Goal: Transaction & Acquisition: Book appointment/travel/reservation

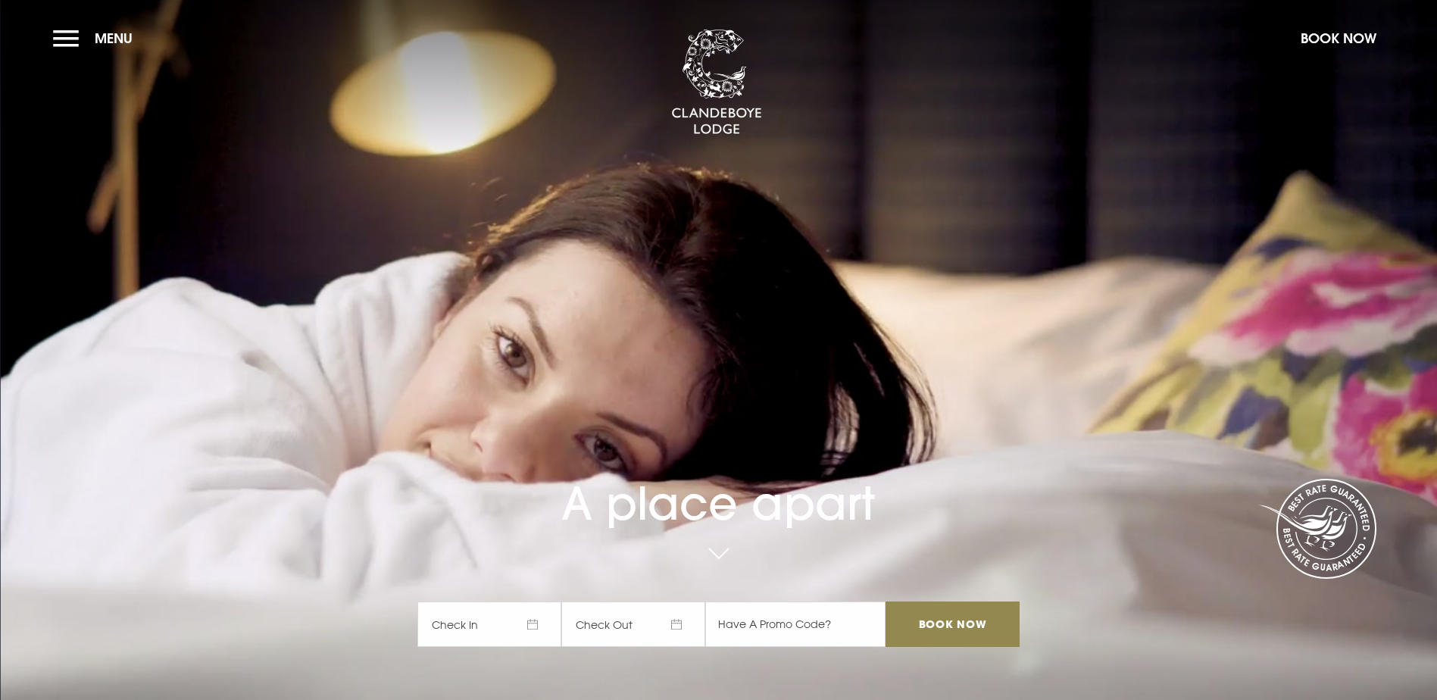
click at [541, 602] on span "Check In" at bounding box center [489, 624] width 144 height 45
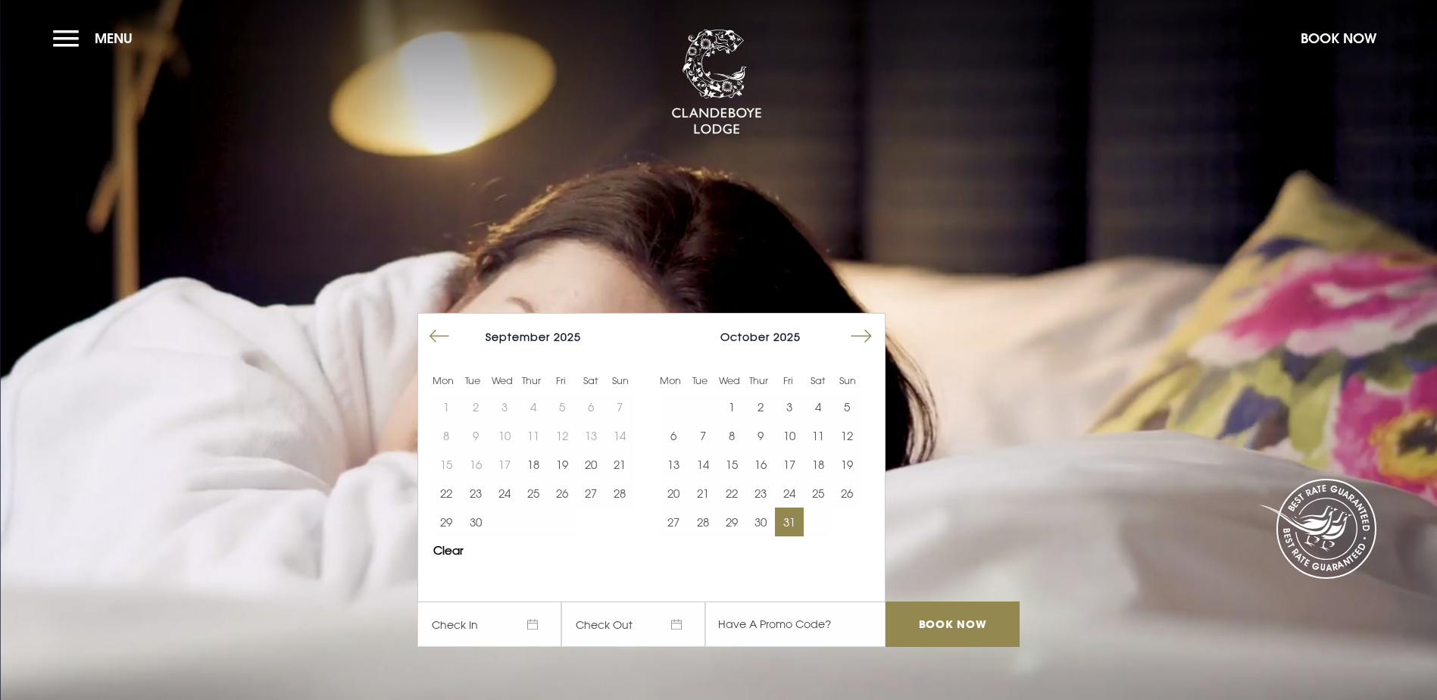
click at [793, 508] on button "31" at bounding box center [789, 522] width 29 height 29
click at [792, 508] on button "31" at bounding box center [789, 522] width 29 height 29
click at [876, 322] on button "Move forward to switch to the next month." at bounding box center [861, 336] width 29 height 29
click at [827, 392] on button "1" at bounding box center [818, 406] width 29 height 29
click at [833, 392] on button "1" at bounding box center [818, 406] width 29 height 29
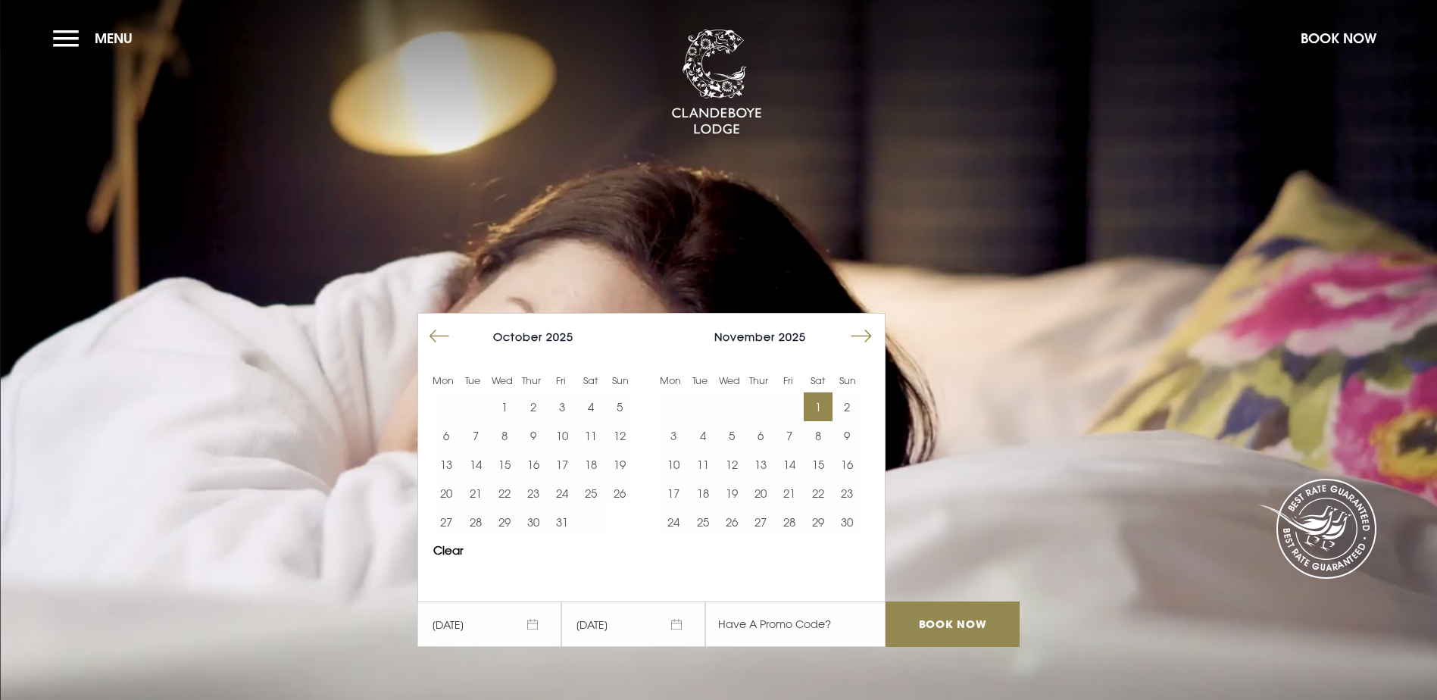
click at [463, 602] on span "01/11/2025" at bounding box center [489, 624] width 144 height 45
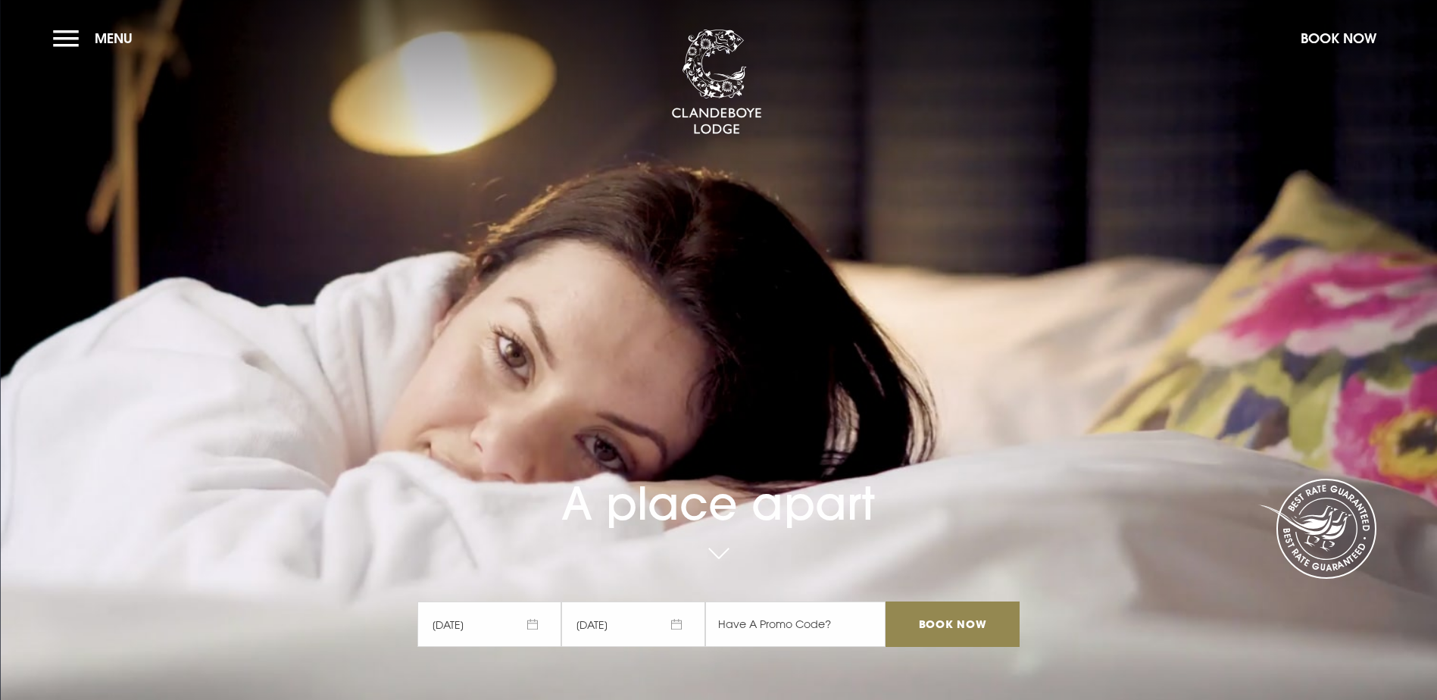
click at [442, 602] on span "01/11/2025" at bounding box center [489, 624] width 144 height 45
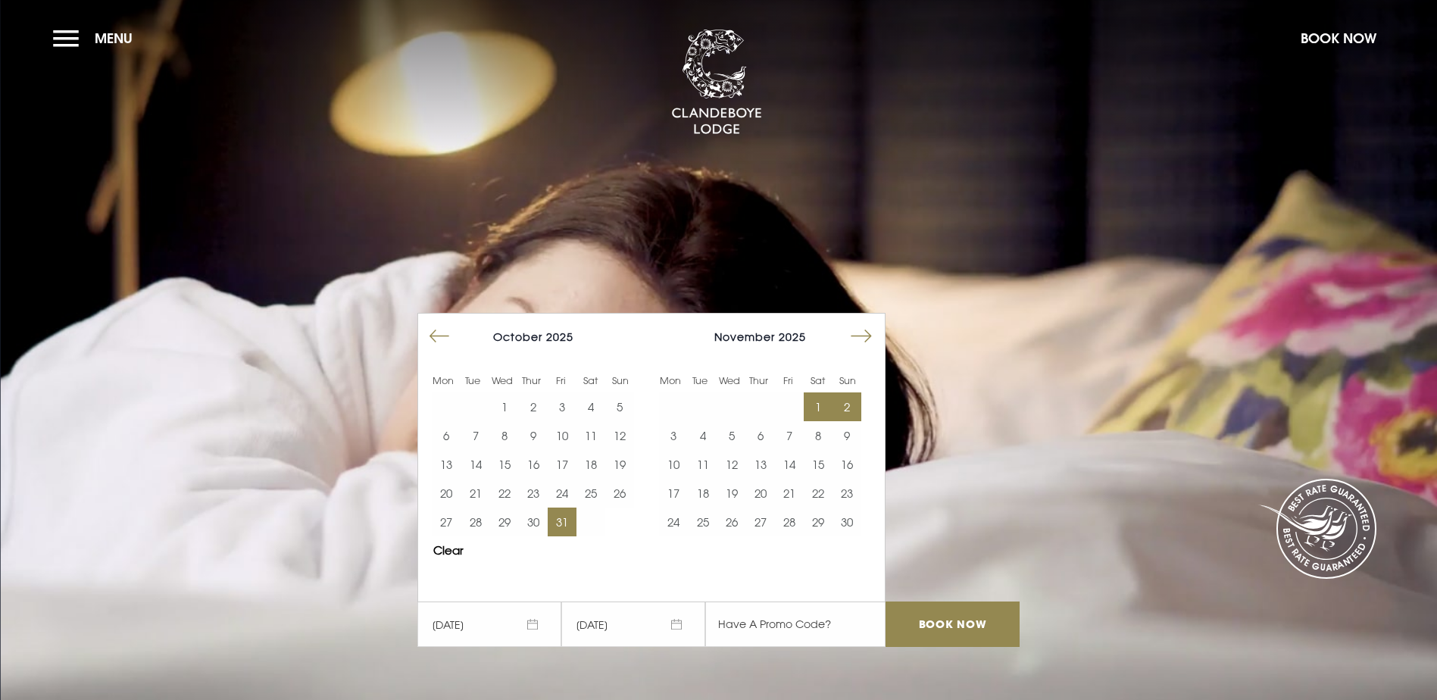
click at [573, 508] on button "31" at bounding box center [562, 522] width 29 height 29
click at [824, 392] on button "1" at bounding box center [818, 406] width 29 height 29
click at [962, 602] on input "Book Now" at bounding box center [952, 624] width 133 height 45
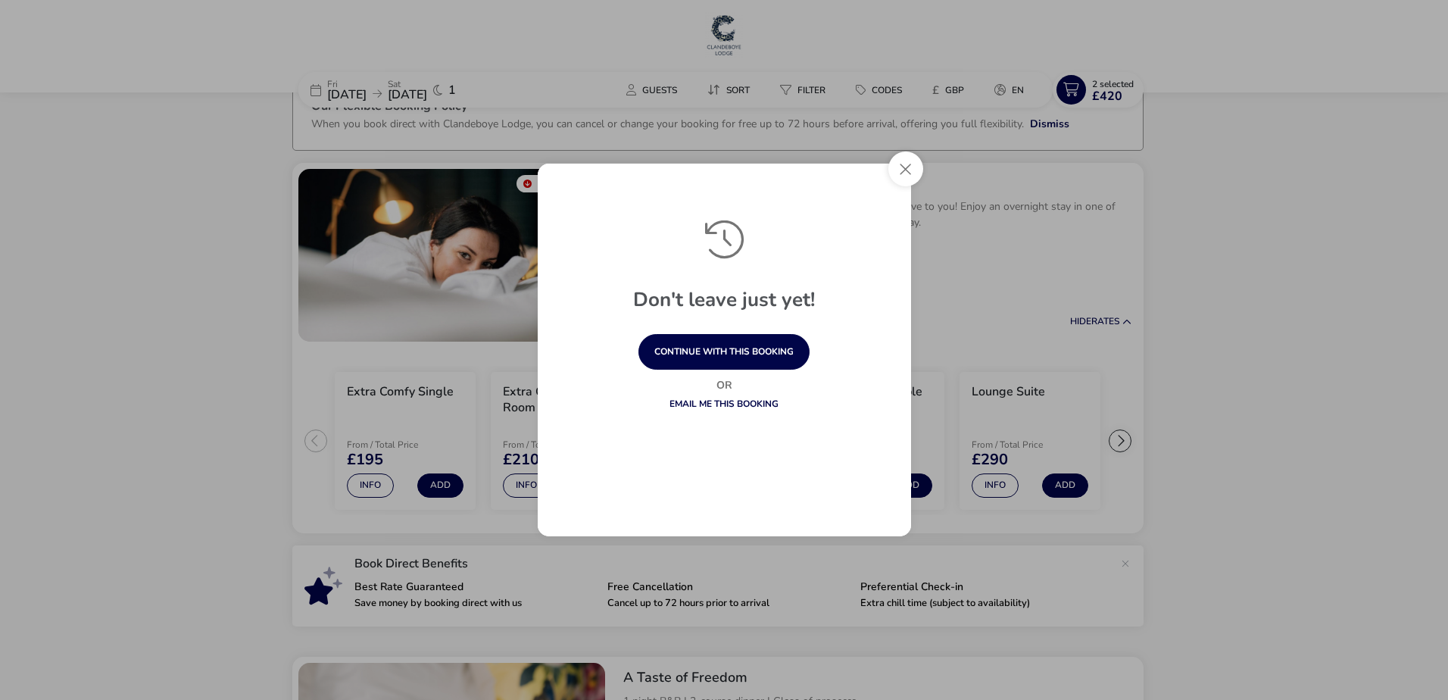
click at [919, 173] on button "Close" at bounding box center [906, 169] width 35 height 35
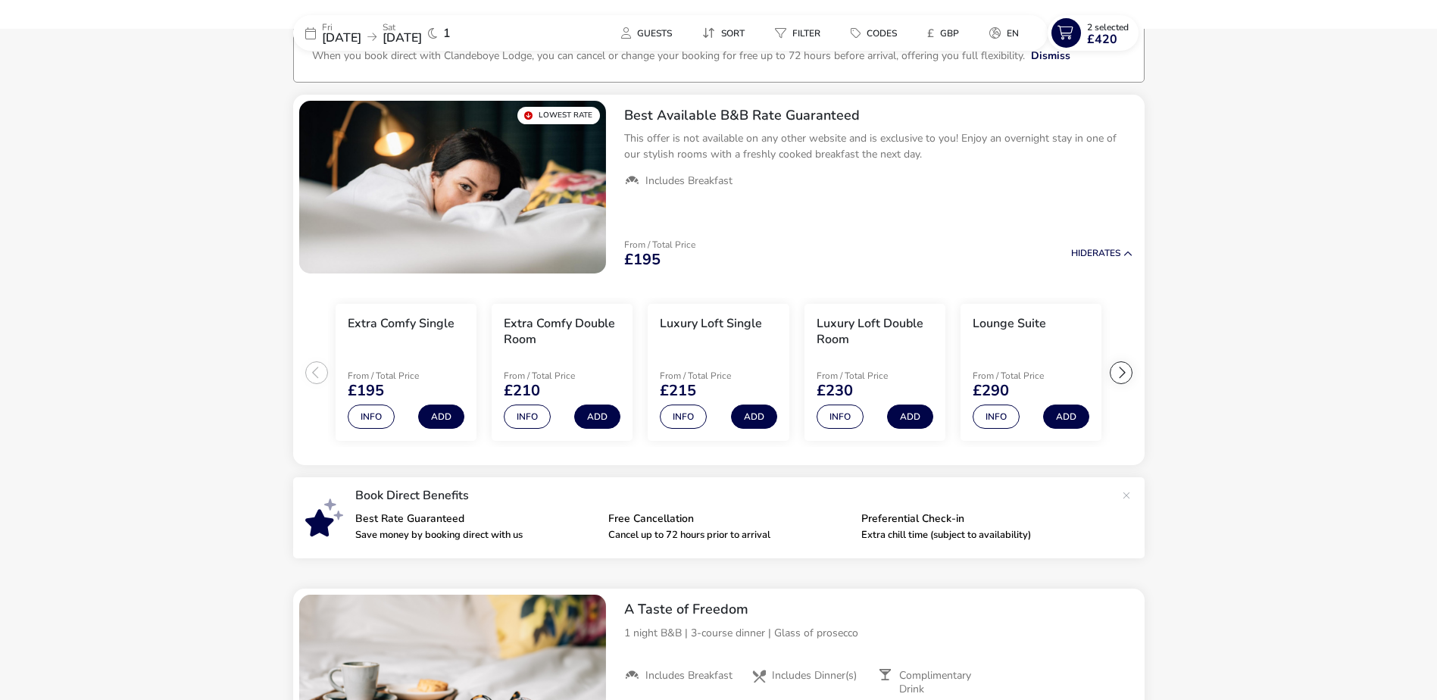
scroll to position [109, 0]
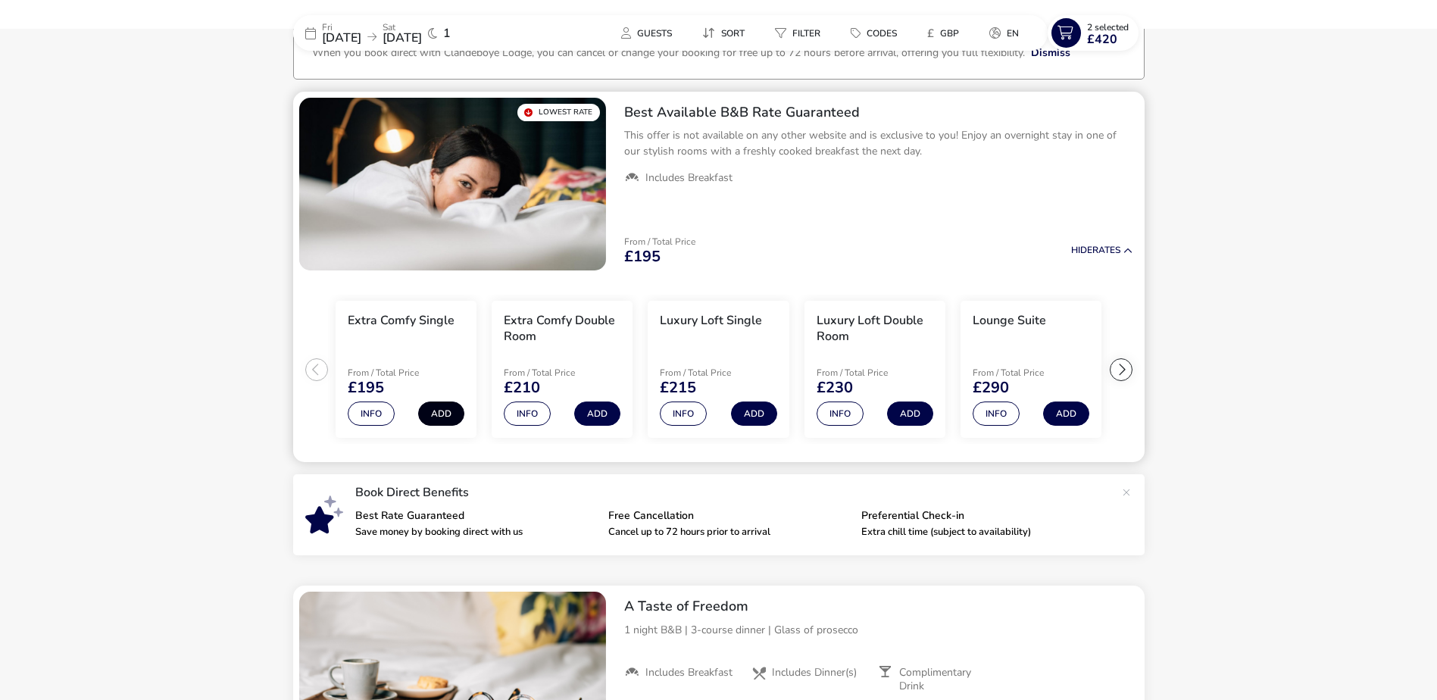
click at [427, 420] on button "Add" at bounding box center [441, 414] width 46 height 24
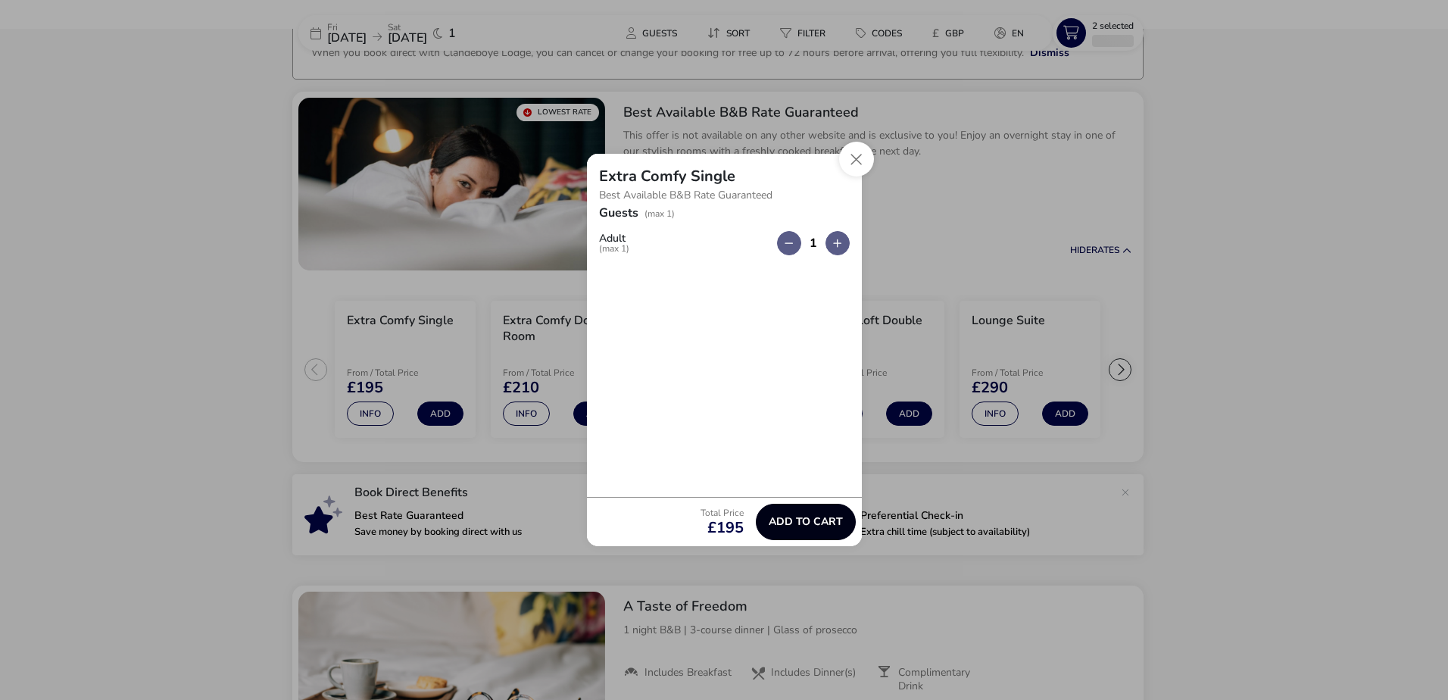
click at [814, 529] on button "Add to cart" at bounding box center [806, 522] width 100 height 36
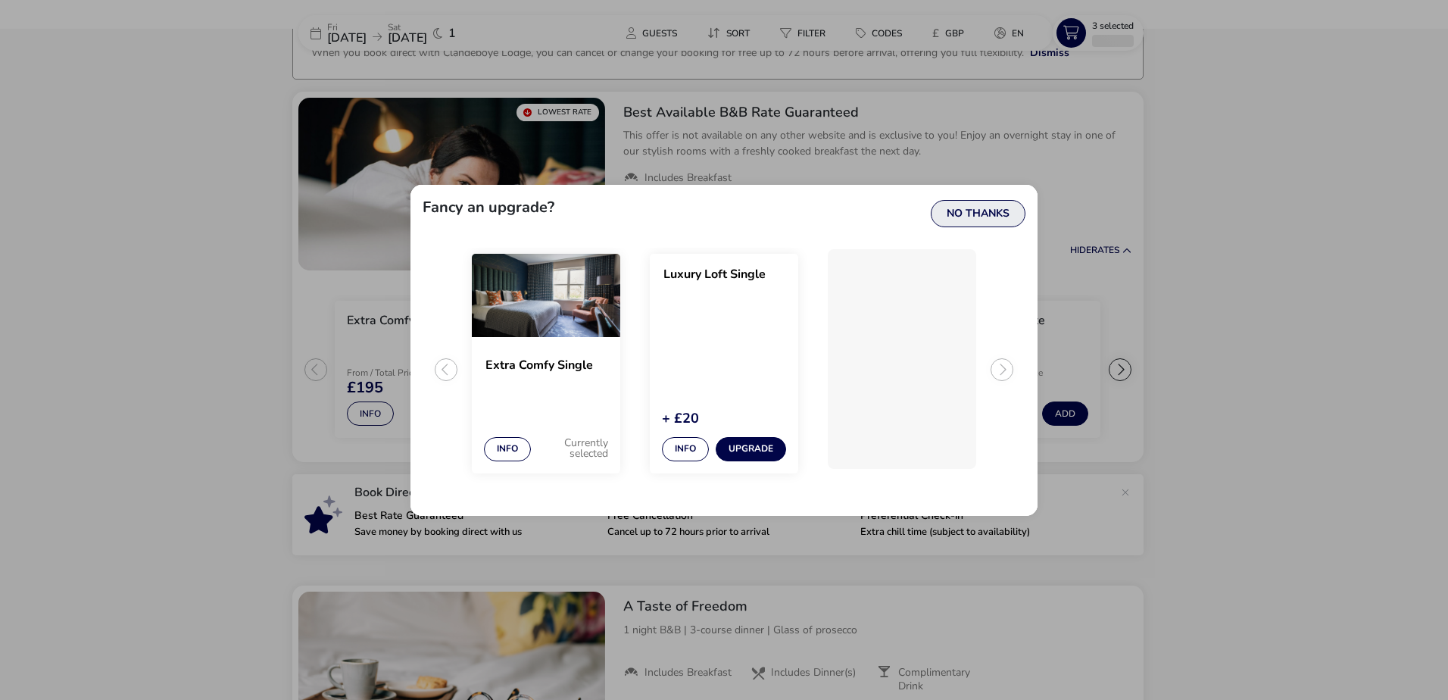
drag, startPoint x: 995, startPoint y: 197, endPoint x: 1008, endPoint y: 218, distance: 24.8
click at [997, 202] on div "Fancy an upgrade? No Thanks" at bounding box center [724, 212] width 627 height 55
click at [1009, 220] on button "No Thanks" at bounding box center [978, 213] width 95 height 27
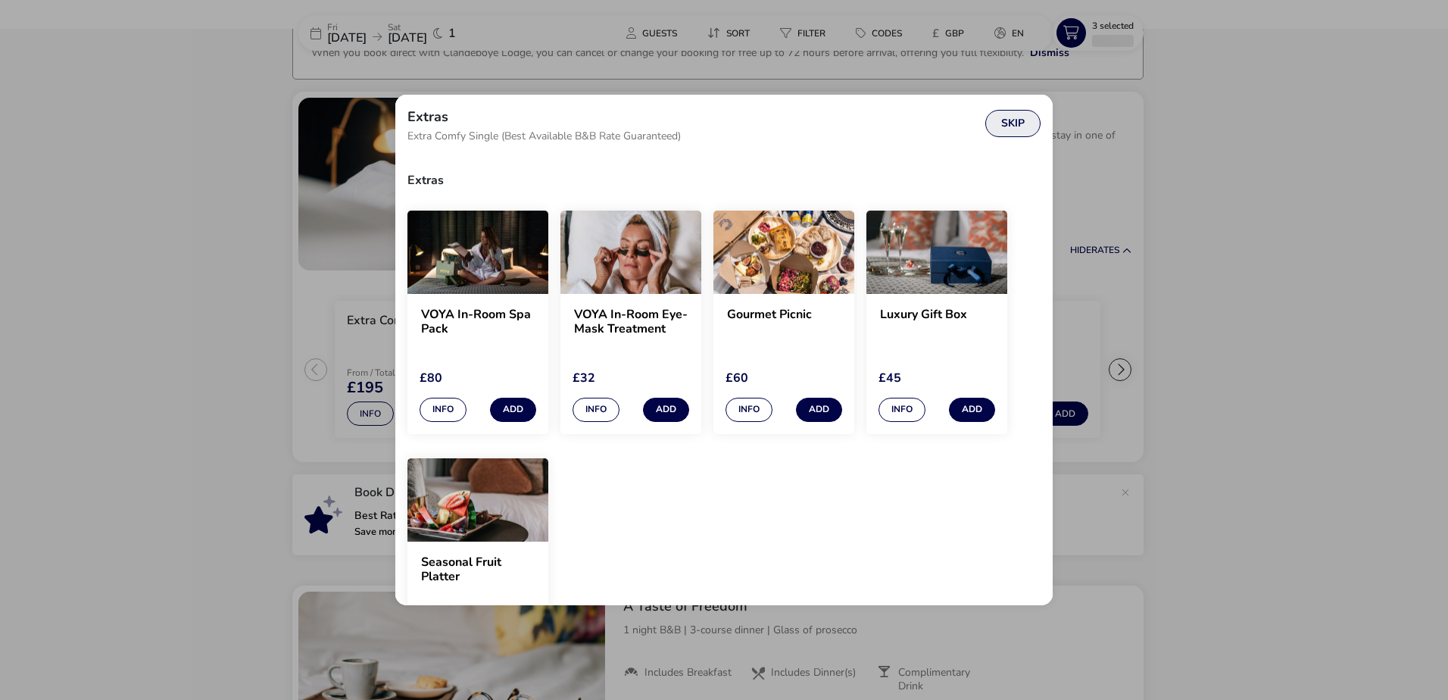
drag, startPoint x: 1032, startPoint y: 125, endPoint x: 1035, endPoint y: 133, distance: 8.9
click at [1032, 126] on button "Skip" at bounding box center [1013, 123] width 55 height 27
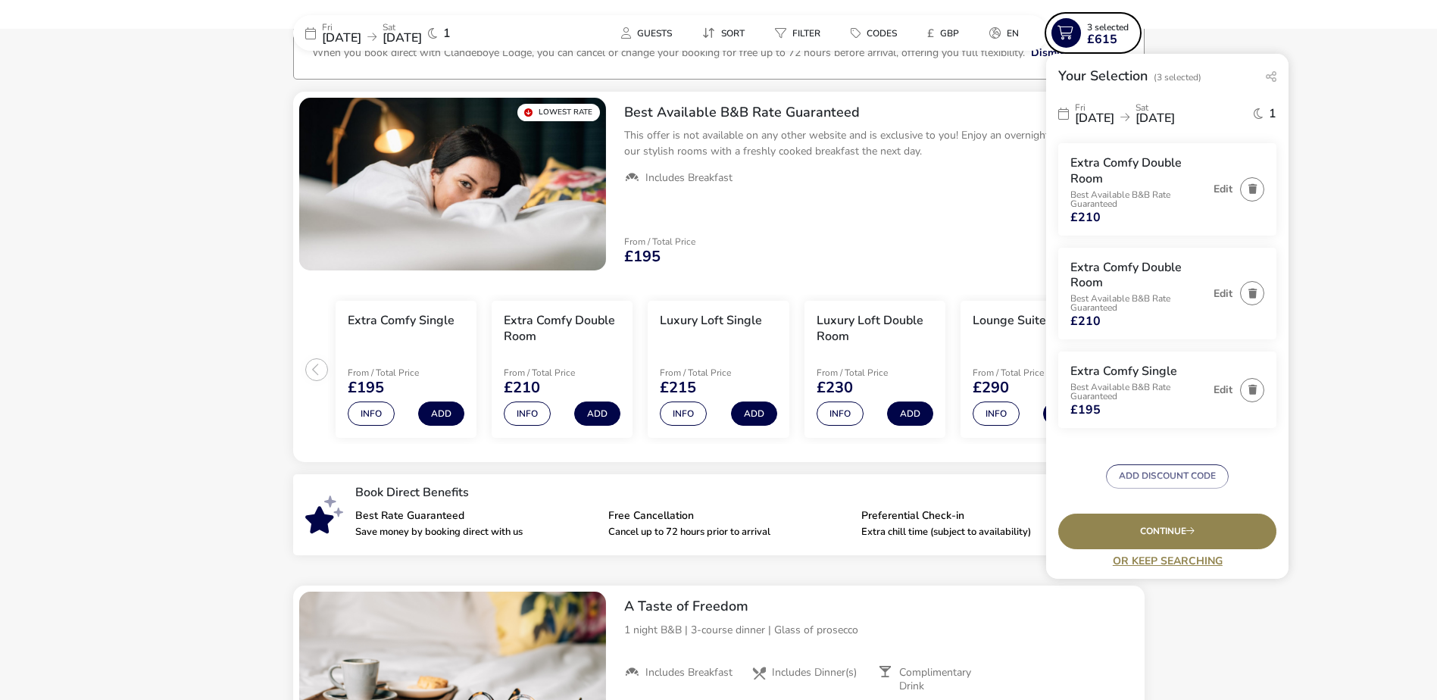
scroll to position [0, 0]
click at [1243, 297] on button "button" at bounding box center [1252, 295] width 24 height 24
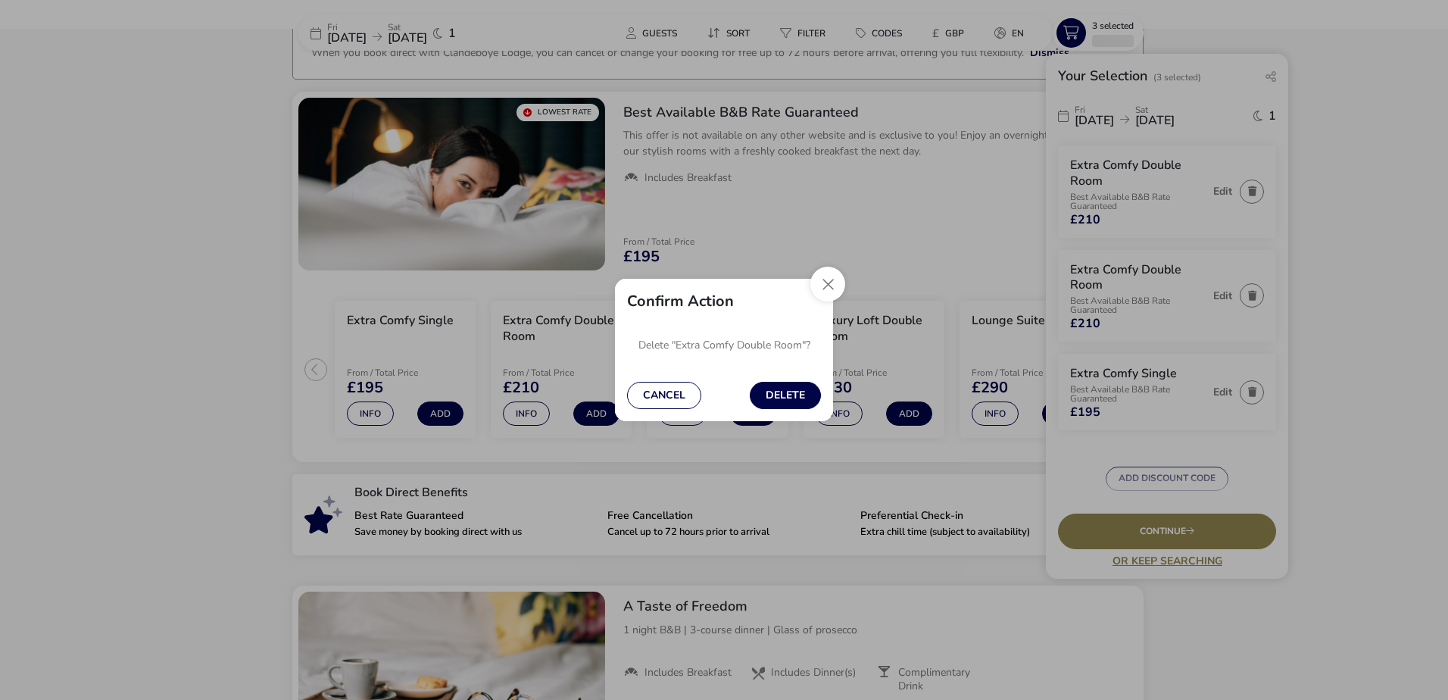
drag, startPoint x: 797, startPoint y: 395, endPoint x: 848, endPoint y: 398, distance: 50.8
click at [798, 395] on button "Delete" at bounding box center [785, 395] width 71 height 27
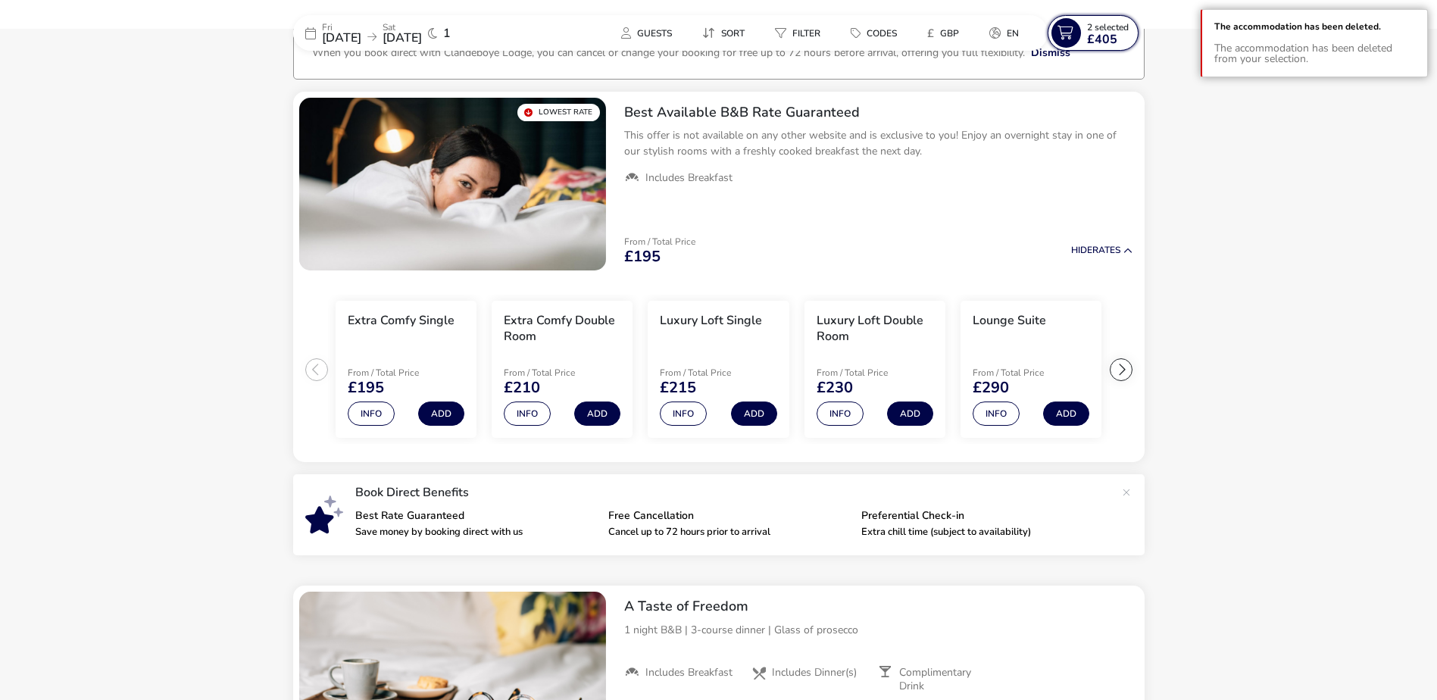
click at [1097, 39] on span "£405" at bounding box center [1102, 39] width 30 height 12
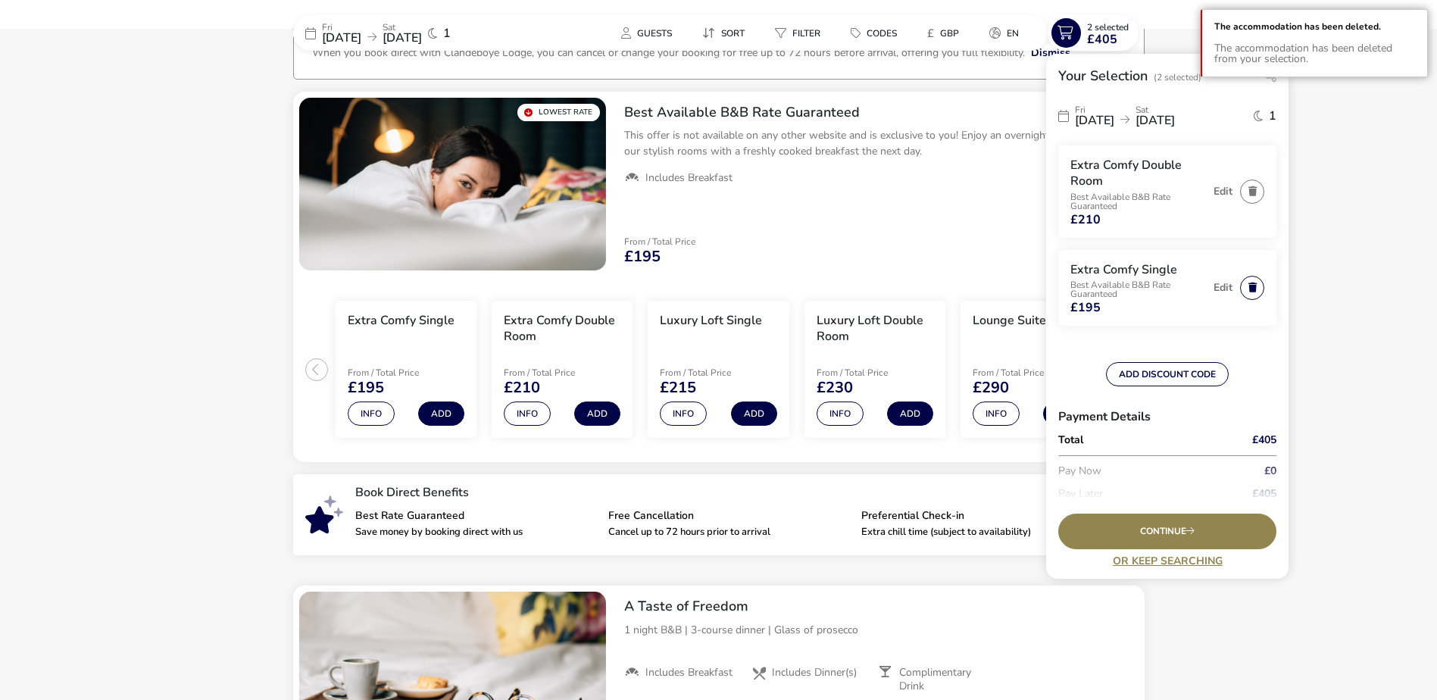
click at [1242, 289] on button "button" at bounding box center [1252, 288] width 24 height 24
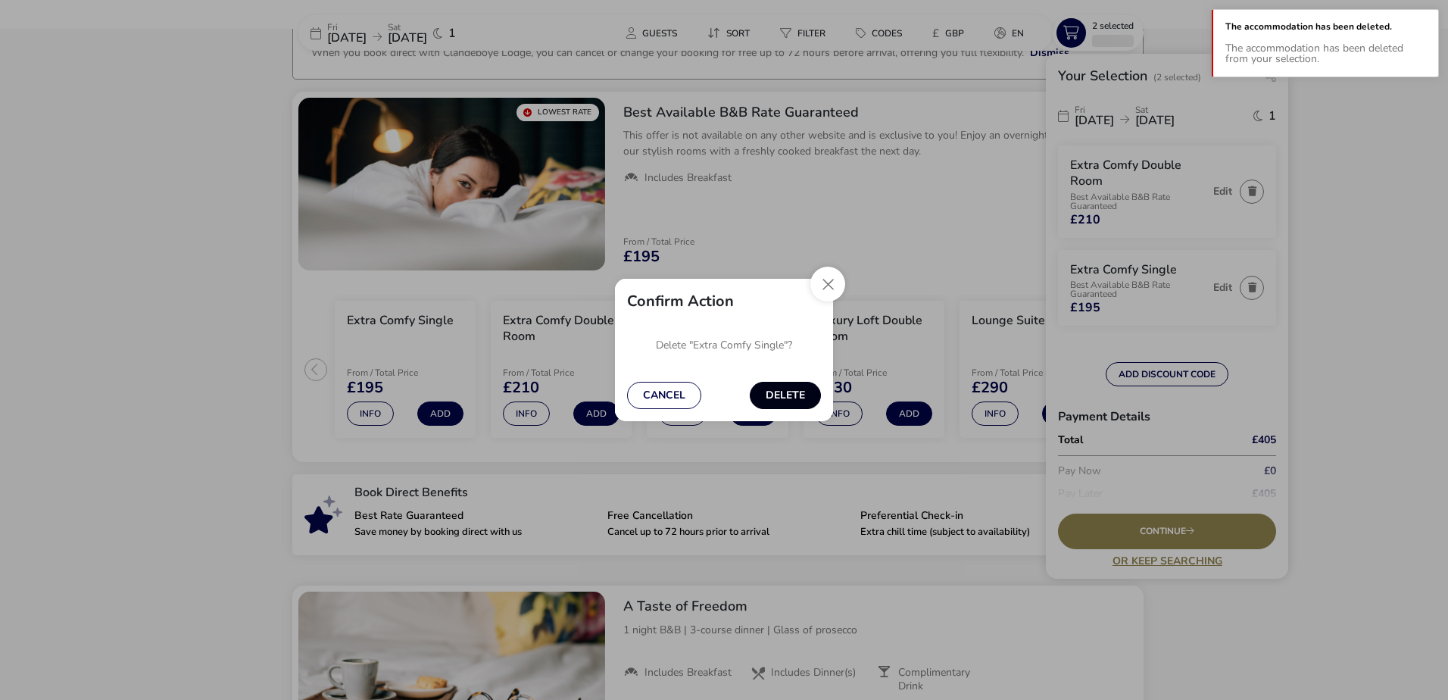
click at [801, 393] on button "Delete" at bounding box center [785, 395] width 71 height 27
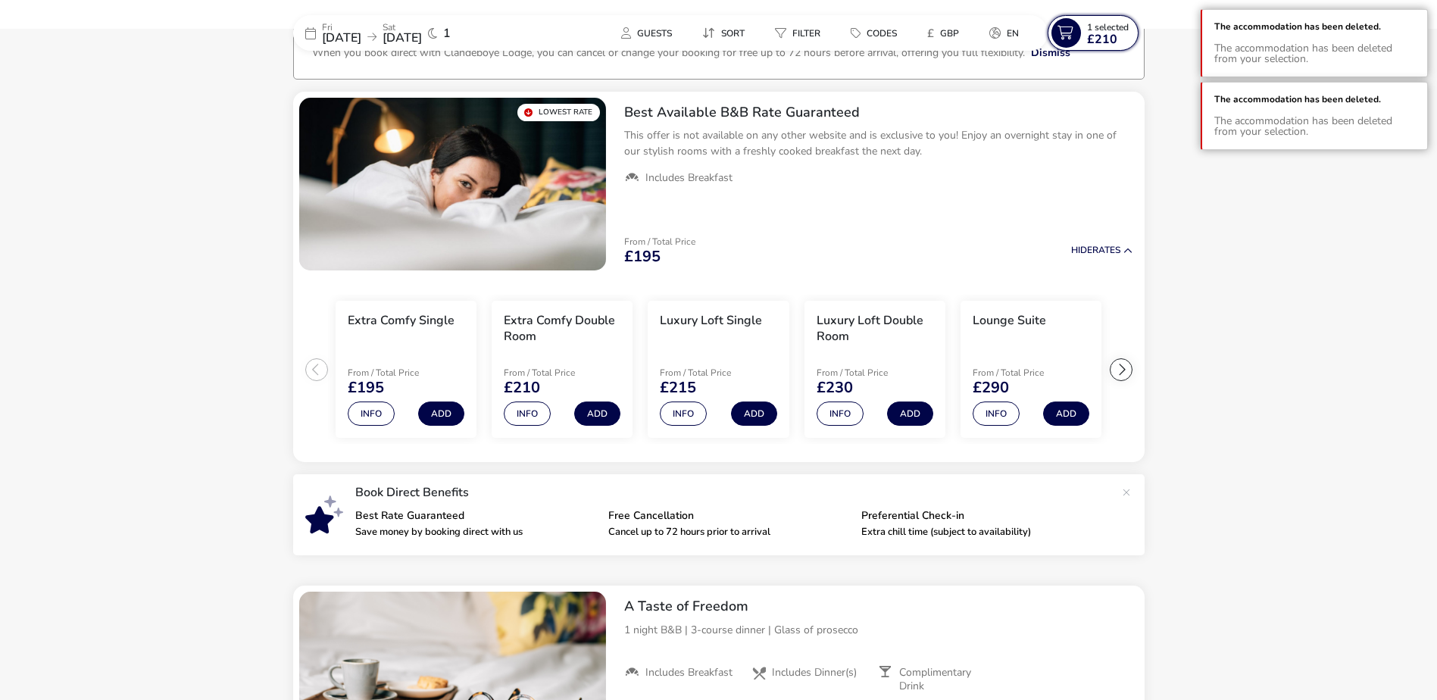
click at [1119, 32] on span "1 Selected" at bounding box center [1108, 27] width 42 height 12
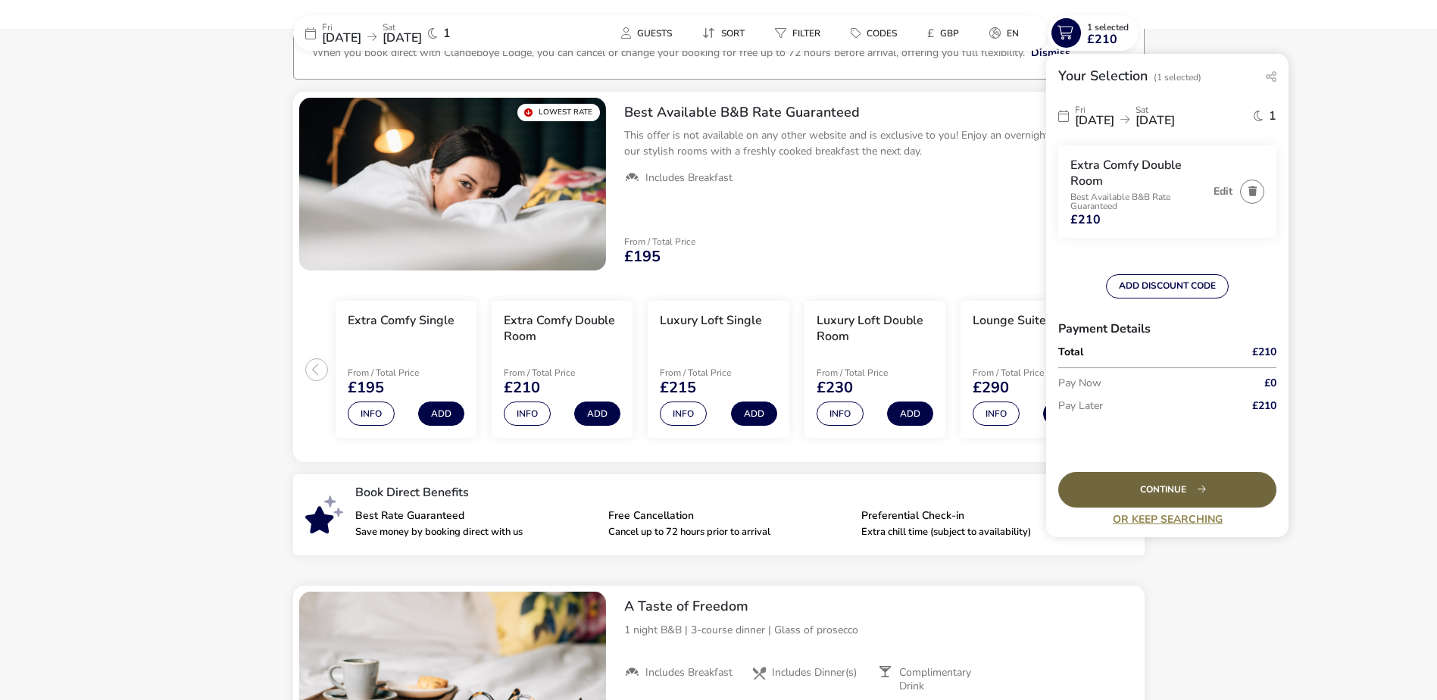
click at [1183, 480] on div "Continue" at bounding box center [1167, 490] width 218 height 36
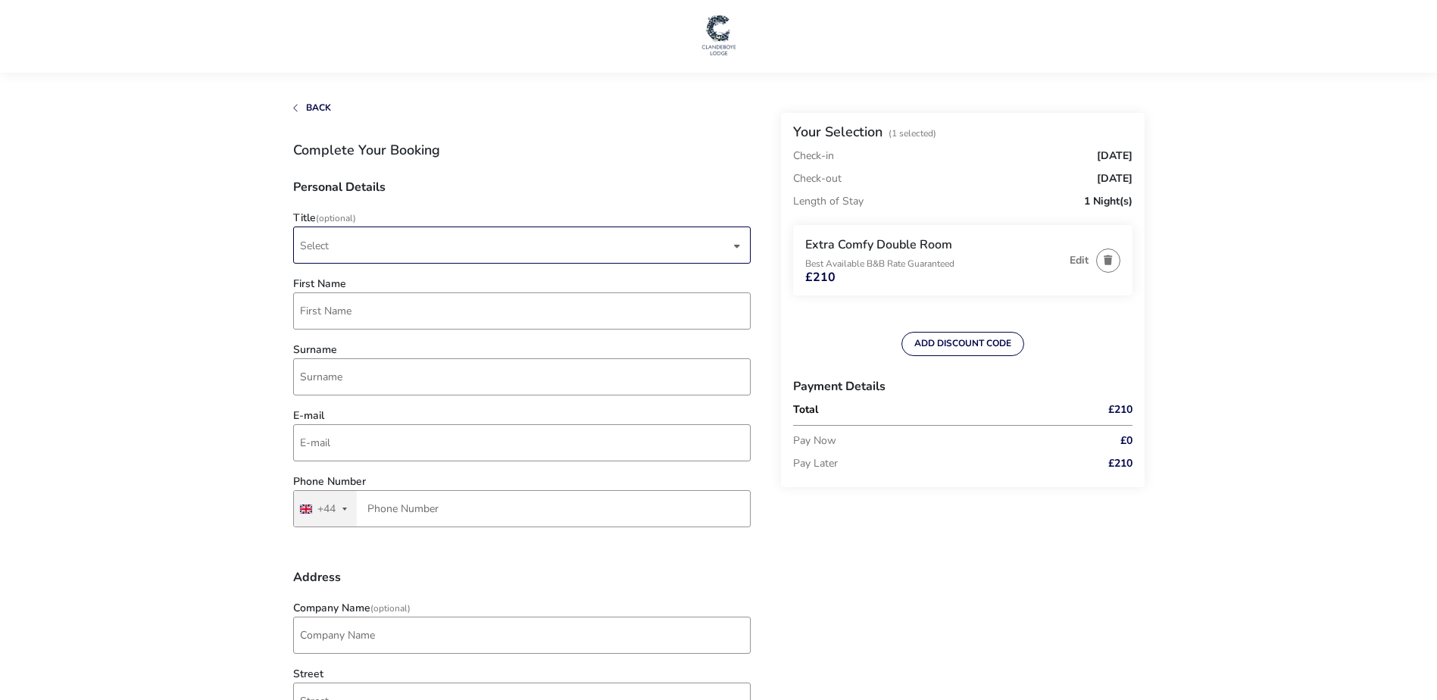
click at [414, 249] on span "Select" at bounding box center [515, 245] width 430 height 36
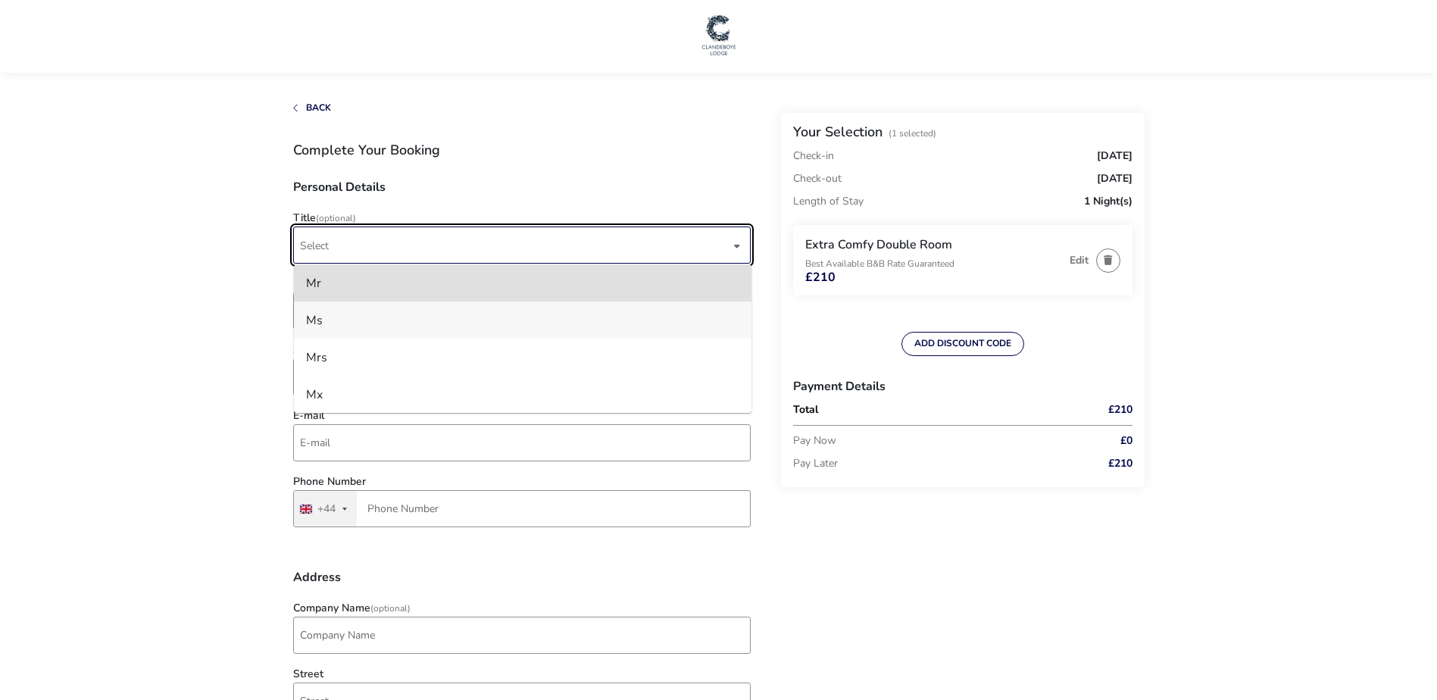
click at [369, 314] on li "Ms" at bounding box center [523, 320] width 458 height 37
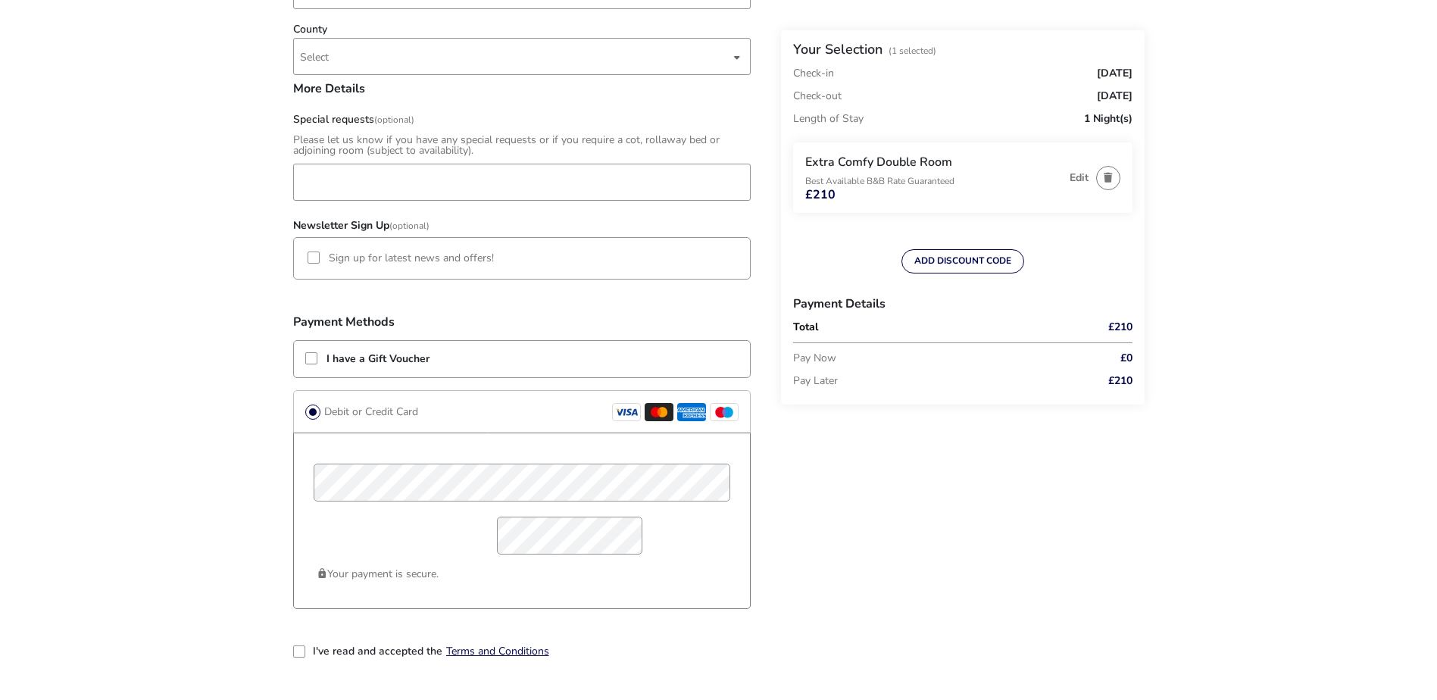
scroll to position [909, 0]
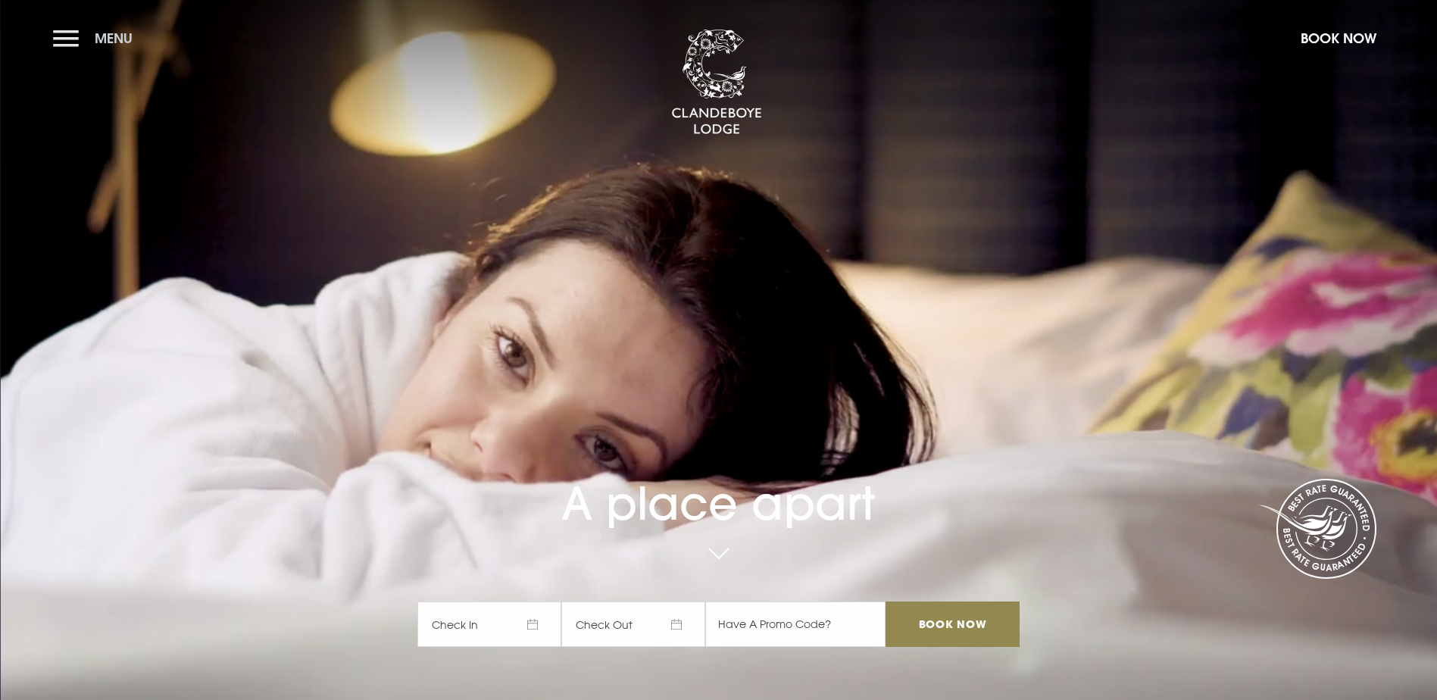
click at [67, 33] on button "Menu" at bounding box center [96, 38] width 87 height 33
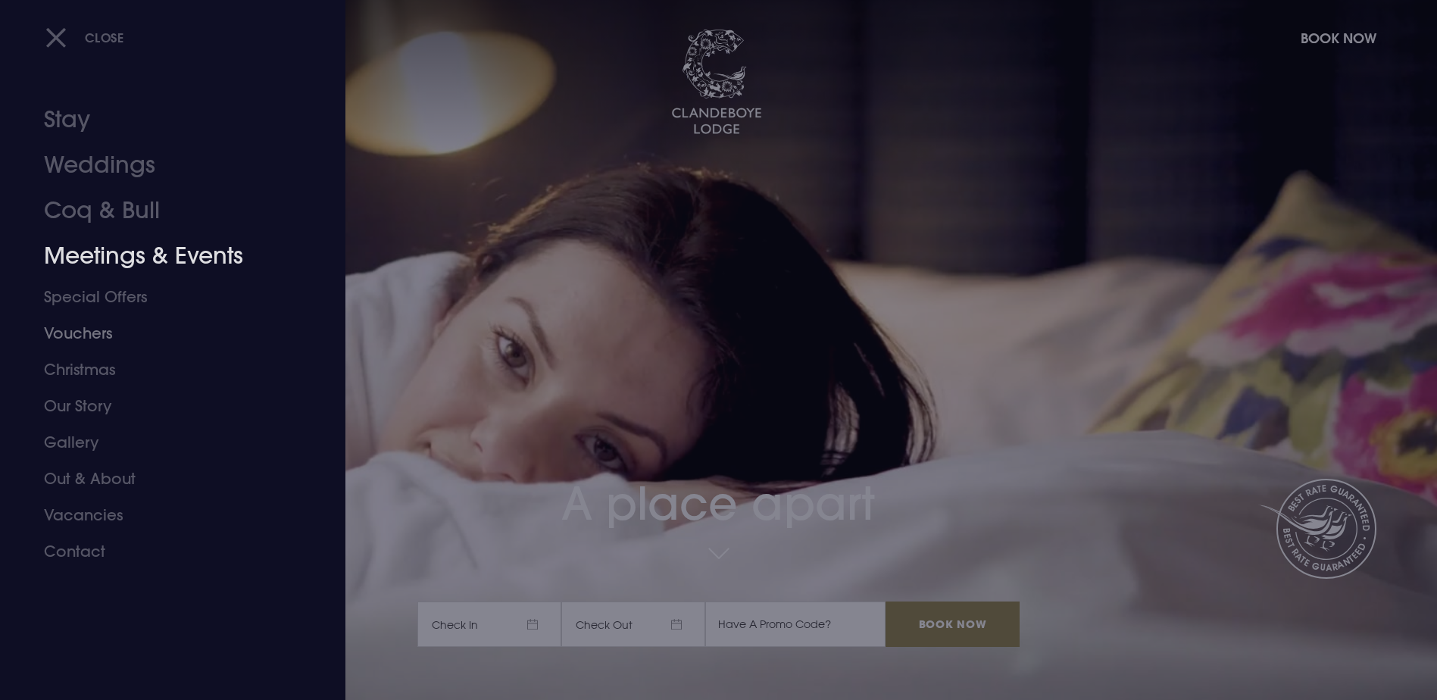
click at [95, 233] on link "Coq & Bull" at bounding box center [163, 210] width 239 height 45
click at [95, 227] on link "Coq & Bull" at bounding box center [163, 210] width 239 height 45
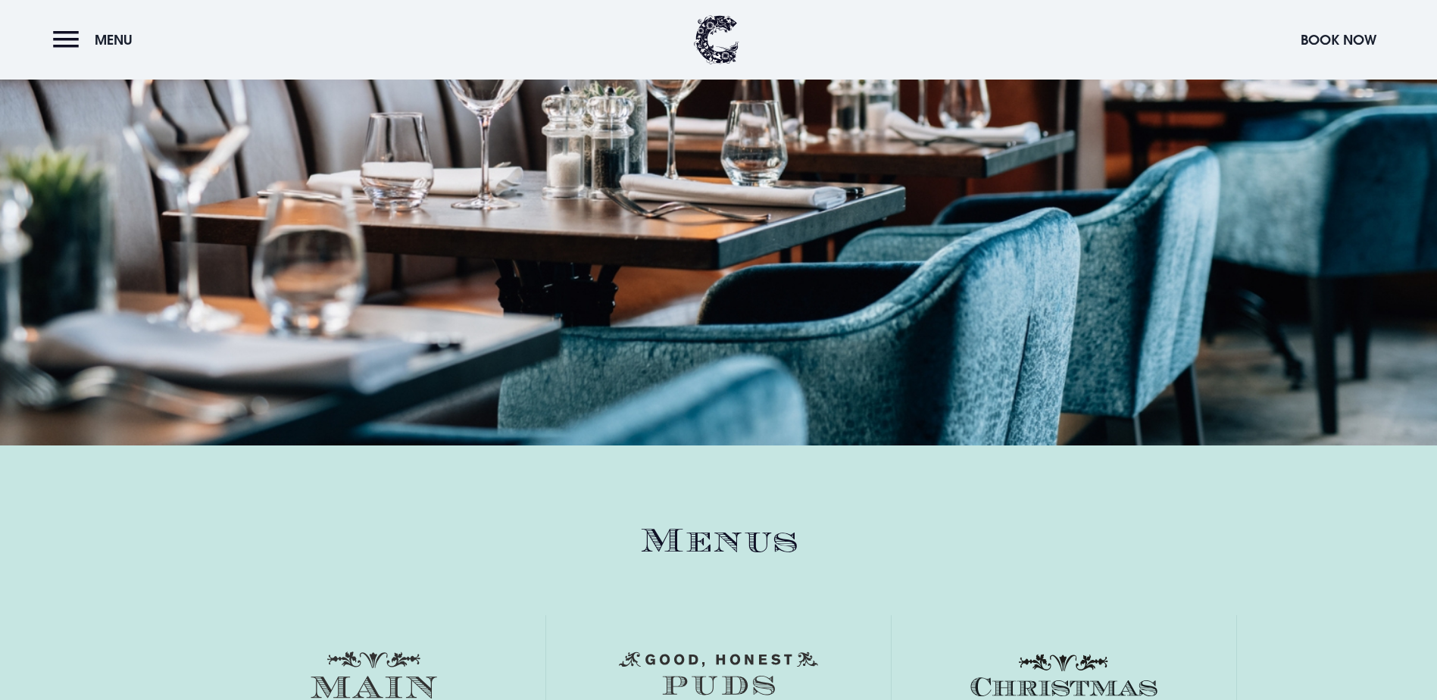
scroll to position [2520, 0]
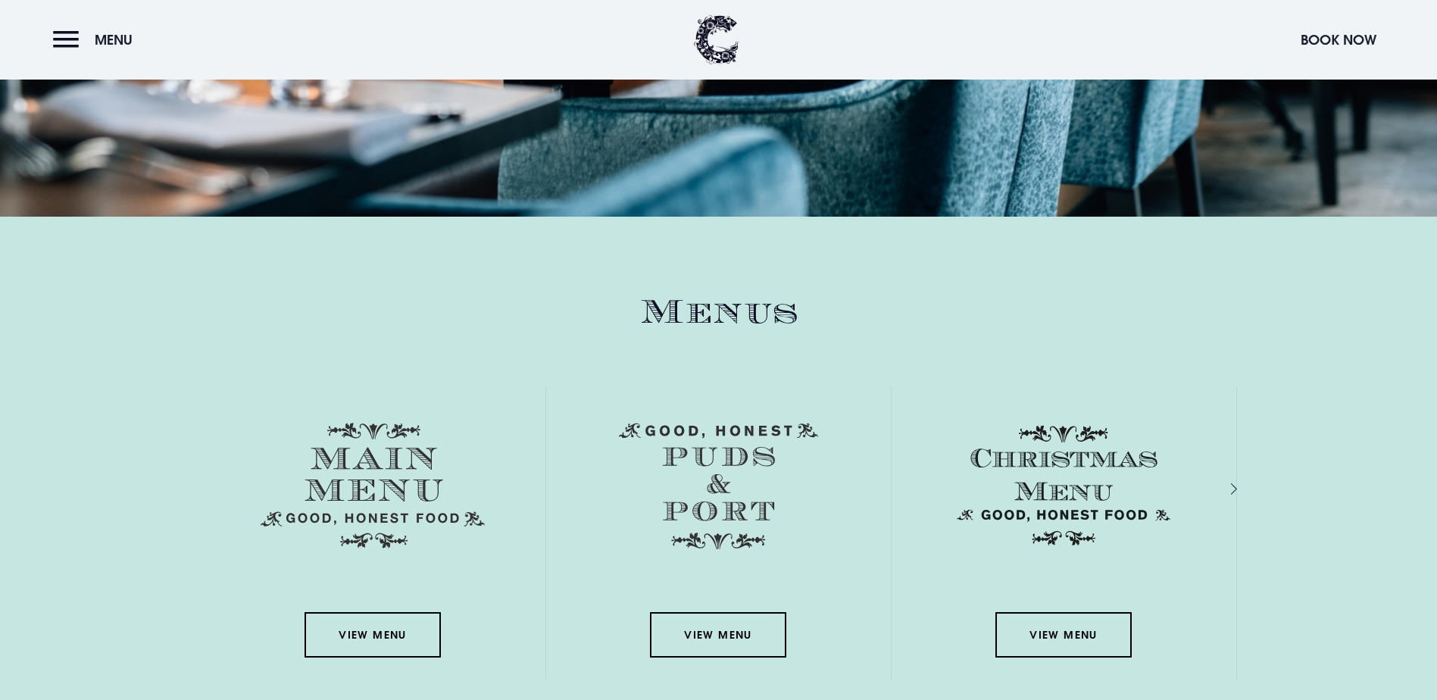
click at [1323, 417] on section "Menus View Menu View Menu View Menu View Menu View Menu" at bounding box center [718, 505] width 1437 height 577
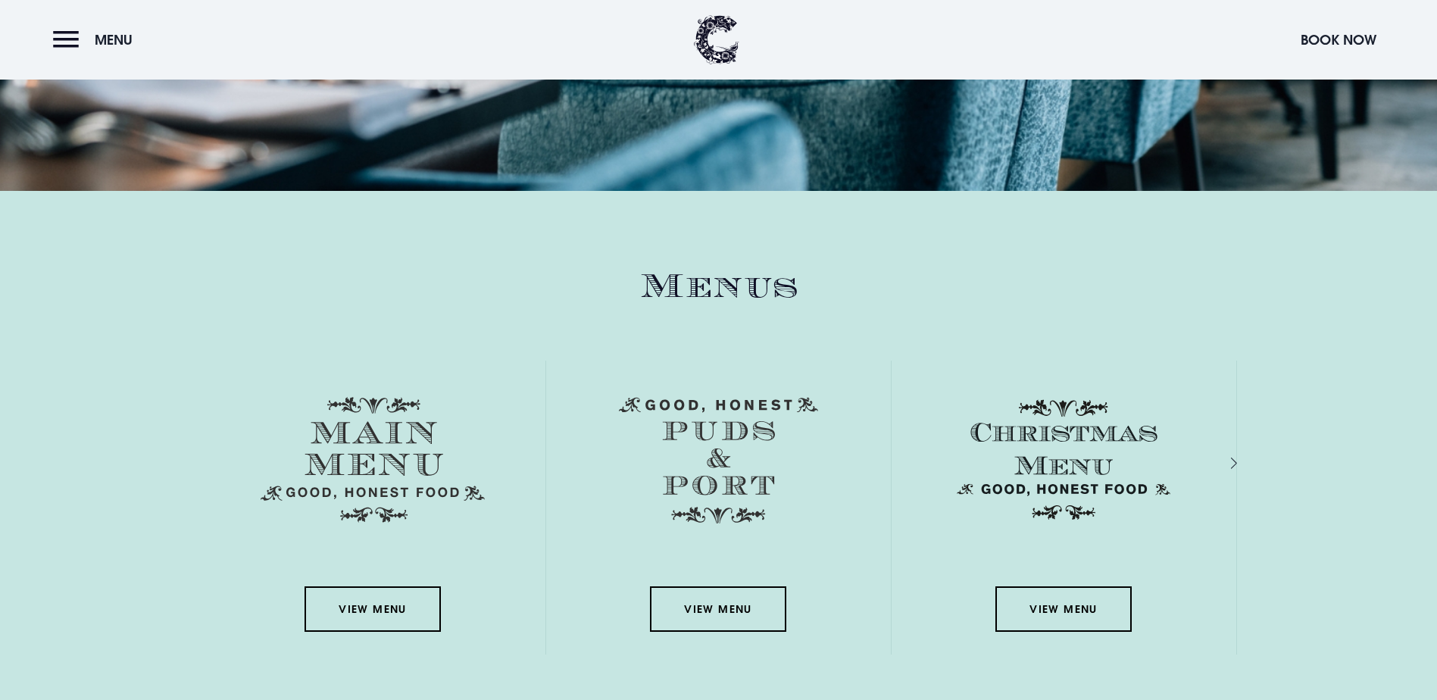
scroll to position [2823, 0]
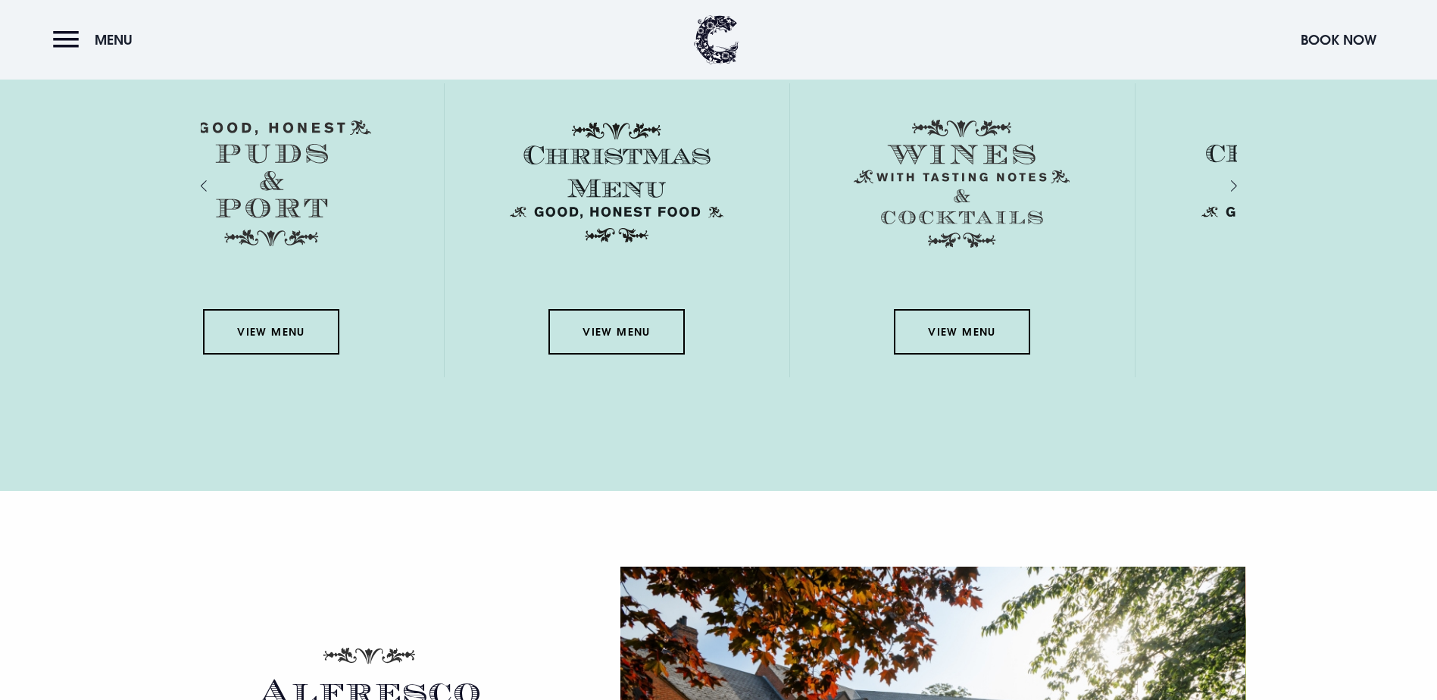
click at [630, 306] on div "View Menu View Menu View Menu View Menu View Menu" at bounding box center [719, 230] width 1036 height 370
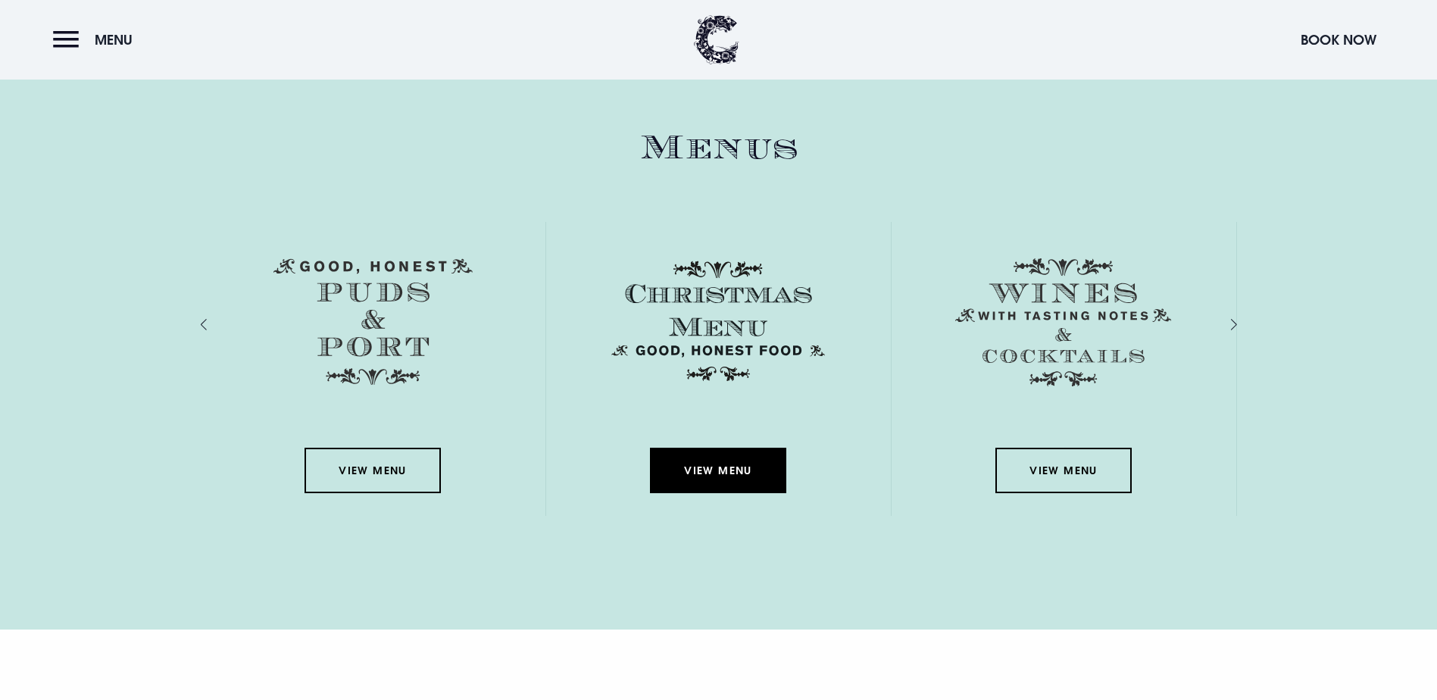
scroll to position [2671, 0]
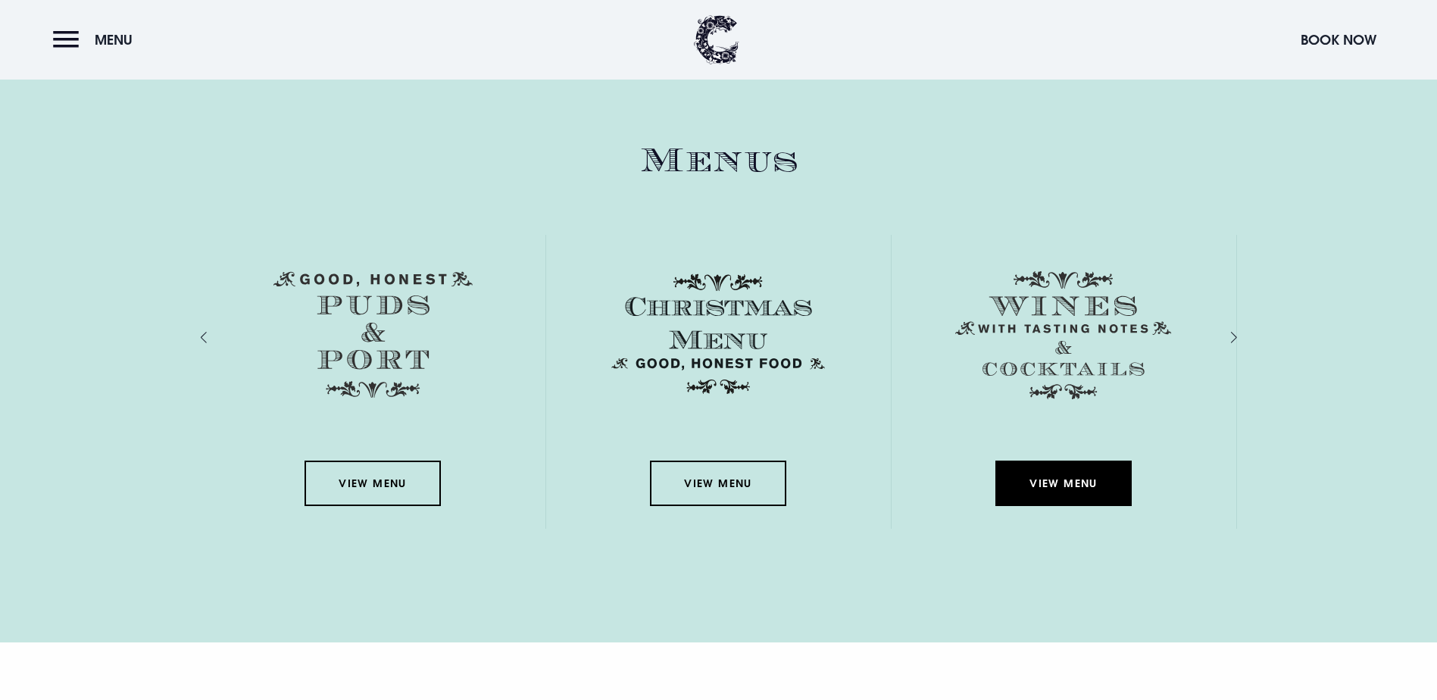
click at [1062, 461] on link "View Menu" at bounding box center [1063, 483] width 136 height 45
click at [1024, 461] on link "View Menu" at bounding box center [1063, 483] width 136 height 45
click at [1015, 271] on img at bounding box center [1063, 335] width 217 height 128
click at [1070, 461] on link "View Menu" at bounding box center [1063, 483] width 136 height 45
